Goal: Register for event/course

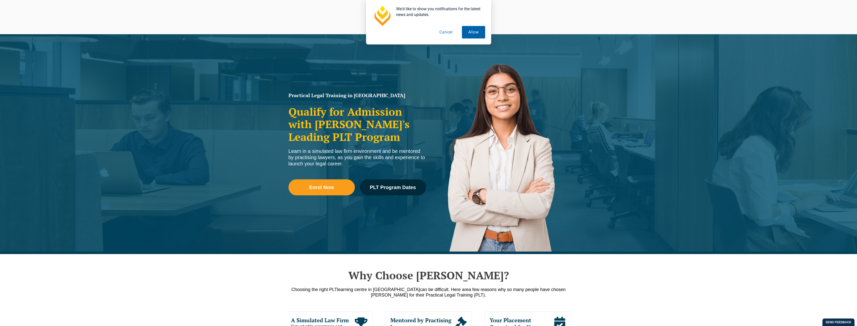
click at [477, 31] on button "Allow" at bounding box center [473, 32] width 23 height 13
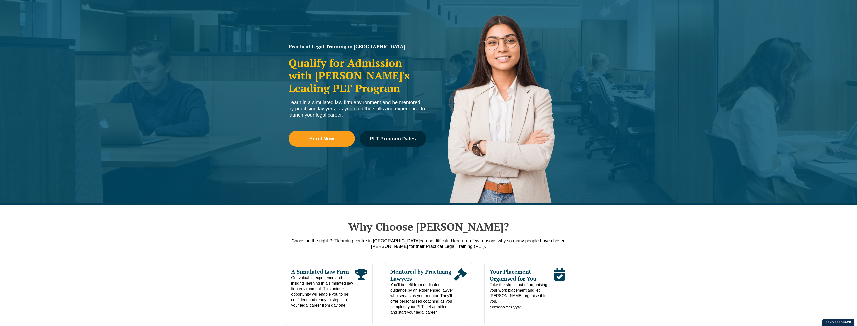
scroll to position [150, 0]
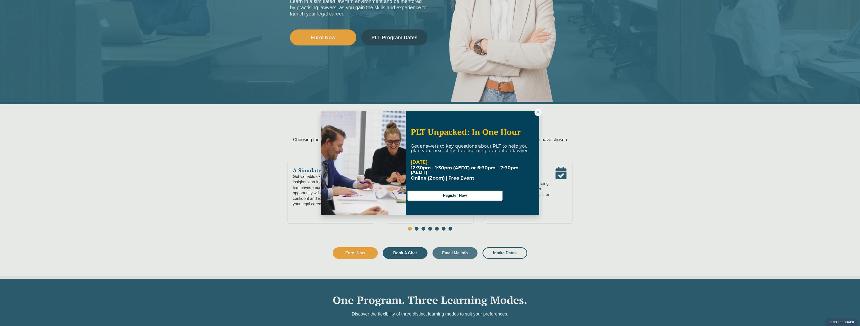
click at [539, 114] on icon at bounding box center [538, 112] width 5 height 5
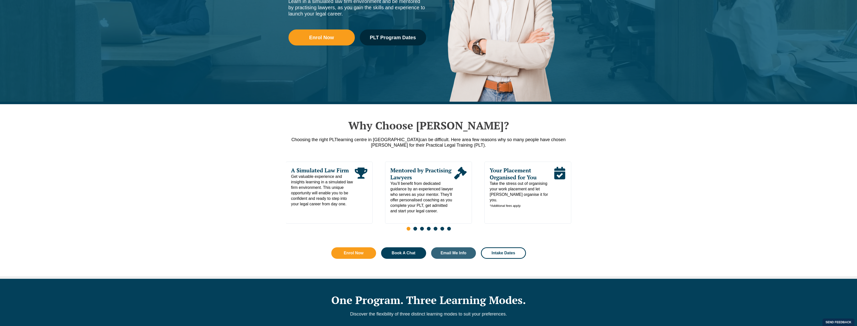
click at [641, 233] on div "Why Choose Leo Cussen? Choosing the right PLT learning centre in Victoria can b…" at bounding box center [428, 191] width 857 height 175
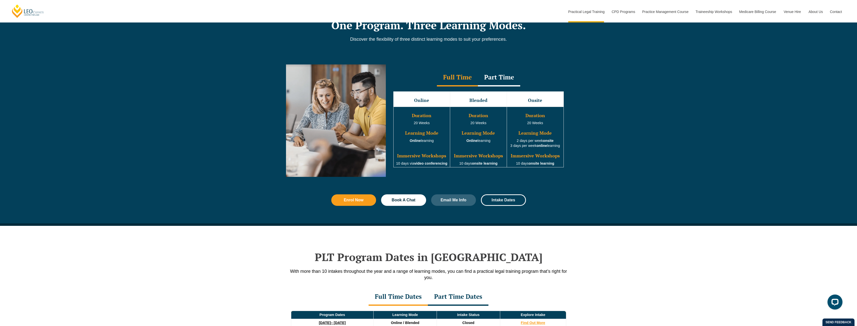
scroll to position [0, 0]
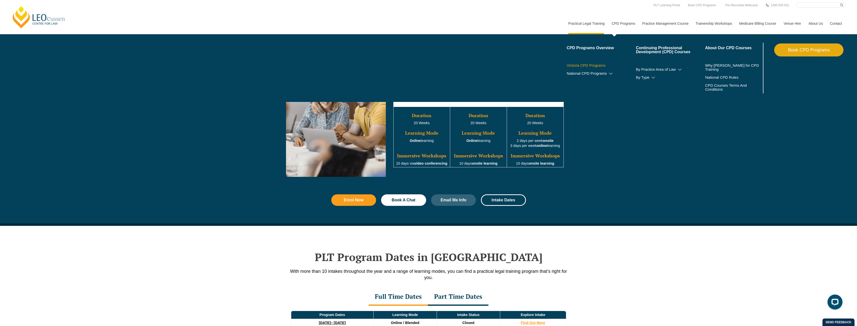
click at [588, 66] on link "Victoria CPD Programs" at bounding box center [600, 66] width 69 height 4
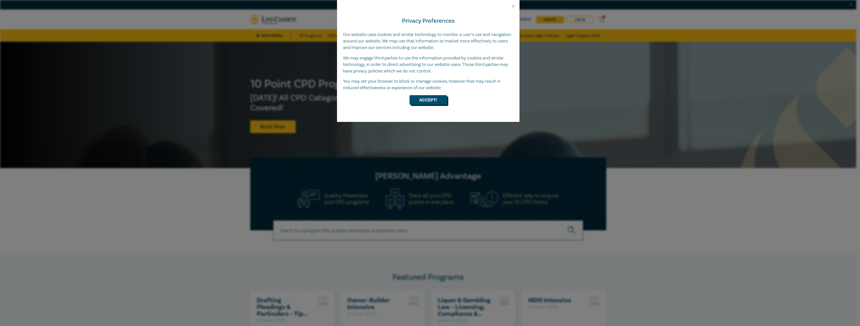
click at [432, 100] on button "Accept!" at bounding box center [429, 100] width 38 height 10
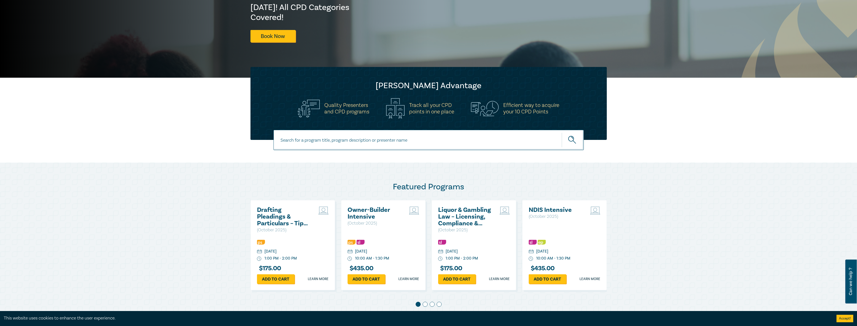
scroll to position [100, 0]
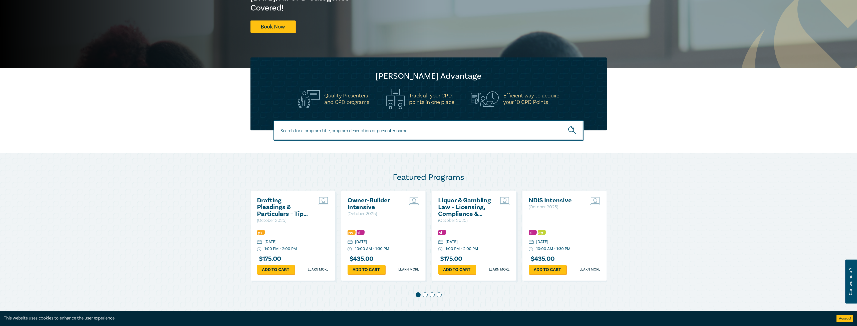
click at [423, 295] on span at bounding box center [424, 295] width 5 height 5
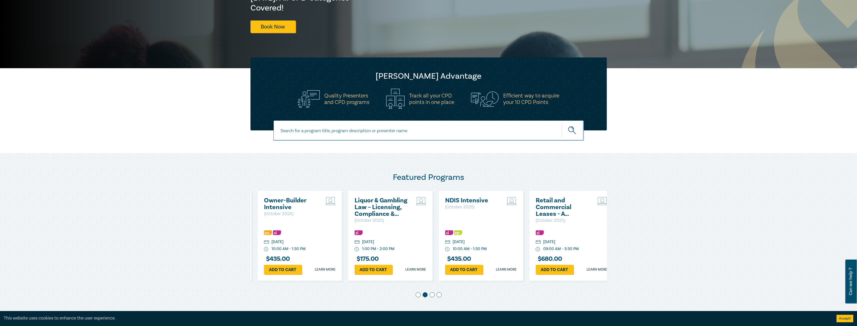
scroll to position [0, 91]
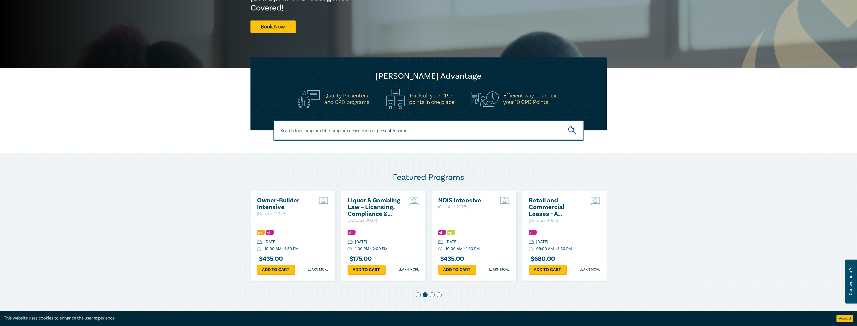
click at [386, 133] on input at bounding box center [428, 131] width 310 height 20
type input "artificial intelligence"
click at [561, 123] on button "submit" at bounding box center [572, 130] width 22 height 15
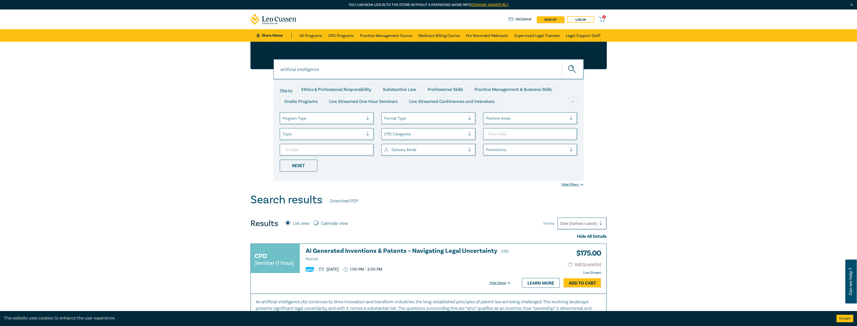
click at [333, 72] on input "artificial intelligence" at bounding box center [428, 69] width 310 height 20
drag, startPoint x: 372, startPoint y: 69, endPoint x: 257, endPoint y: 67, distance: 114.8
click at [257, 67] on div "artificial intelligence artificial intelligence artificial intelligence Filter …" at bounding box center [428, 111] width 362 height 139
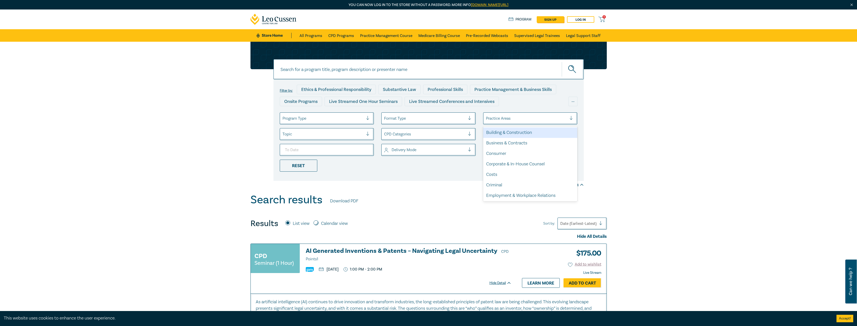
click at [556, 119] on div at bounding box center [526, 118] width 81 height 7
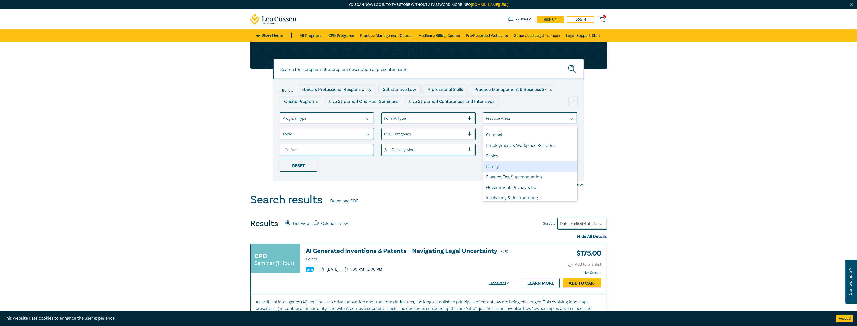
click at [519, 166] on div "Family" at bounding box center [530, 167] width 94 height 11
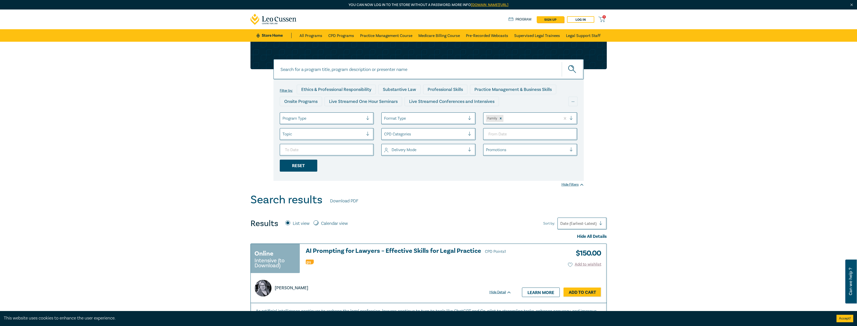
click at [297, 169] on div "Reset" at bounding box center [299, 166] width 38 height 12
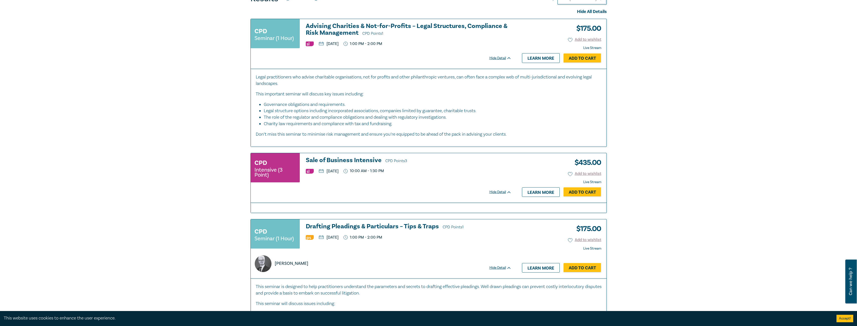
scroll to position [75, 0]
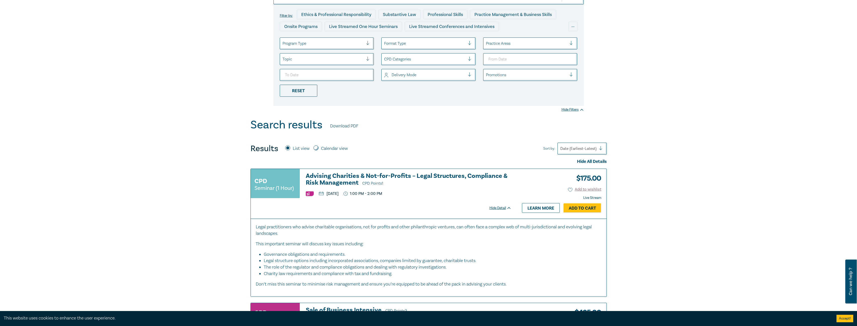
click at [517, 39] on div "Practice Areas" at bounding box center [530, 44] width 94 height 12
click at [489, 66] on div "Family" at bounding box center [530, 67] width 94 height 11
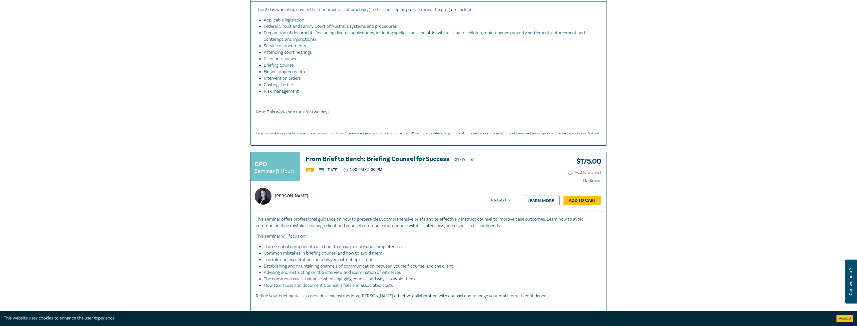
scroll to position [503, 0]
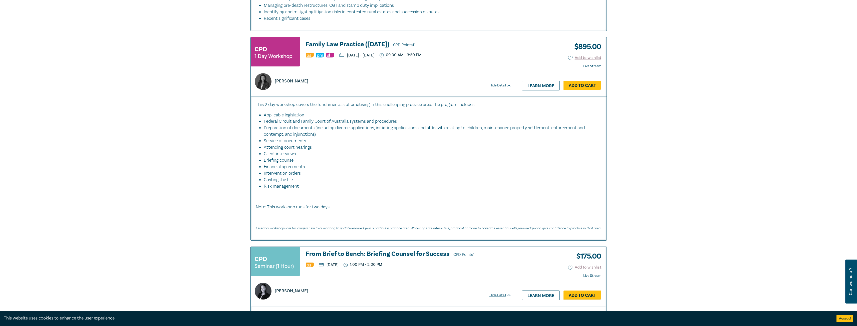
click at [386, 44] on h3 "Family Law Practice (November 2025) CPD Points 11" at bounding box center [409, 45] width 206 height 8
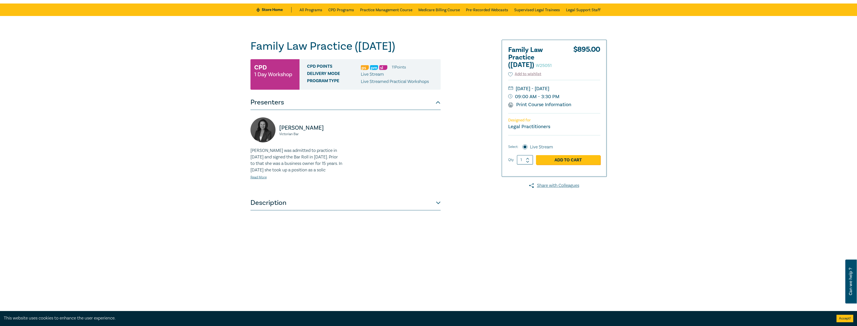
scroll to position [175, 0]
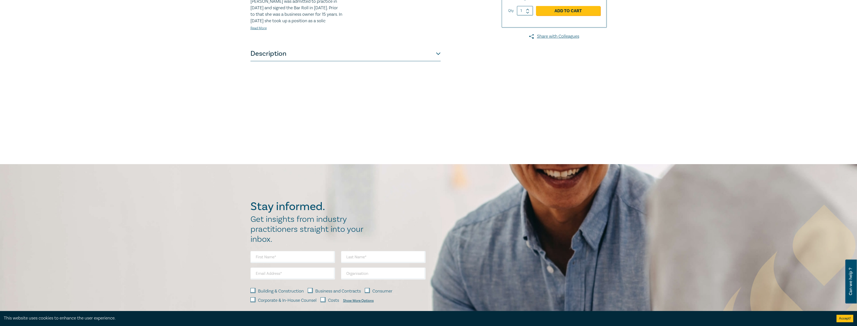
click at [372, 61] on button "Description" at bounding box center [345, 53] width 190 height 15
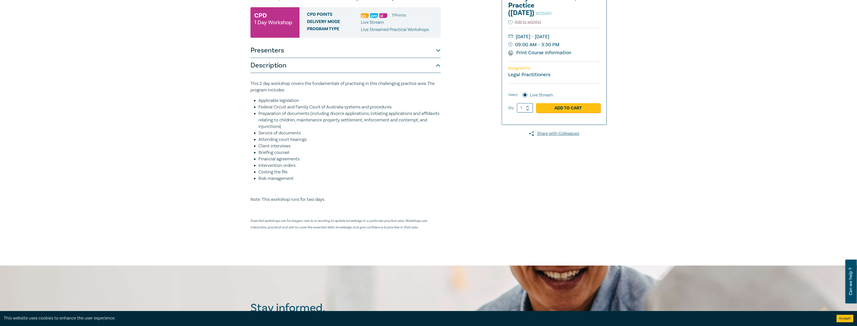
scroll to position [75, 0]
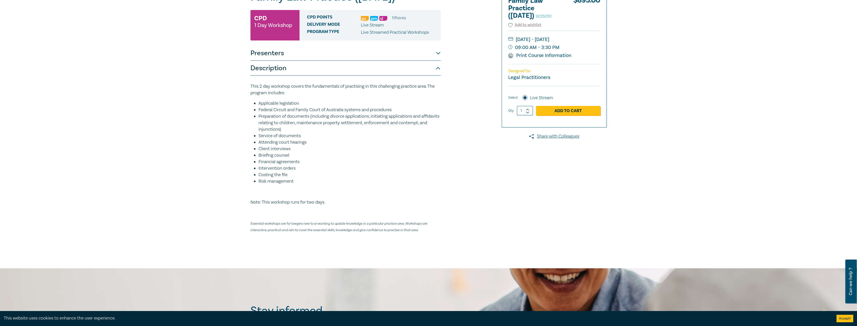
click at [454, 81] on div "Family Law Practice ([DATE]) W25051 CPD 1 Day Workshop CPD Points 11 Point s De…" at bounding box center [367, 117] width 241 height 254
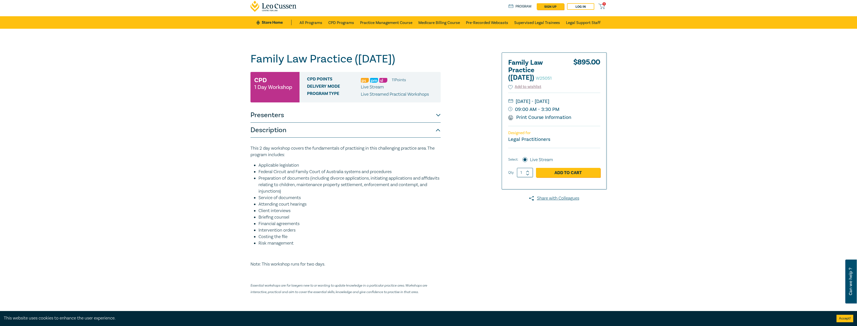
scroll to position [0, 0]
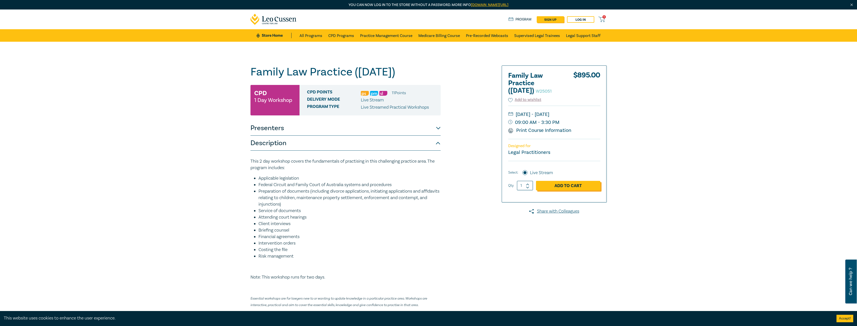
click at [574, 191] on link "Add to Cart" at bounding box center [568, 186] width 64 height 10
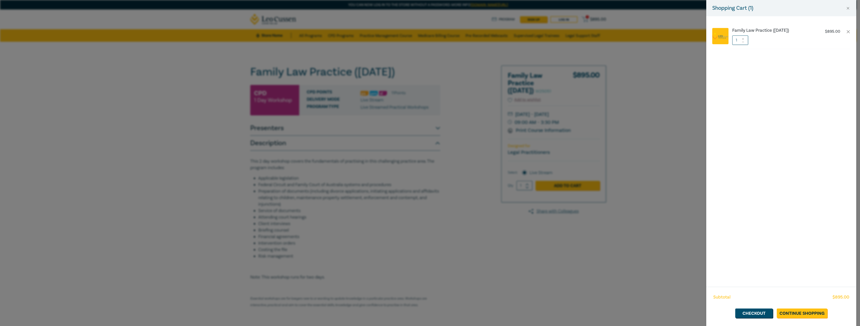
click at [694, 76] on div "Shopping Cart ( 1 ) Family Law Practice ([DATE]) $ 895.00 1 Subtotal $ 895.00 C…" at bounding box center [430, 163] width 860 height 326
